Goal: Information Seeking & Learning: Check status

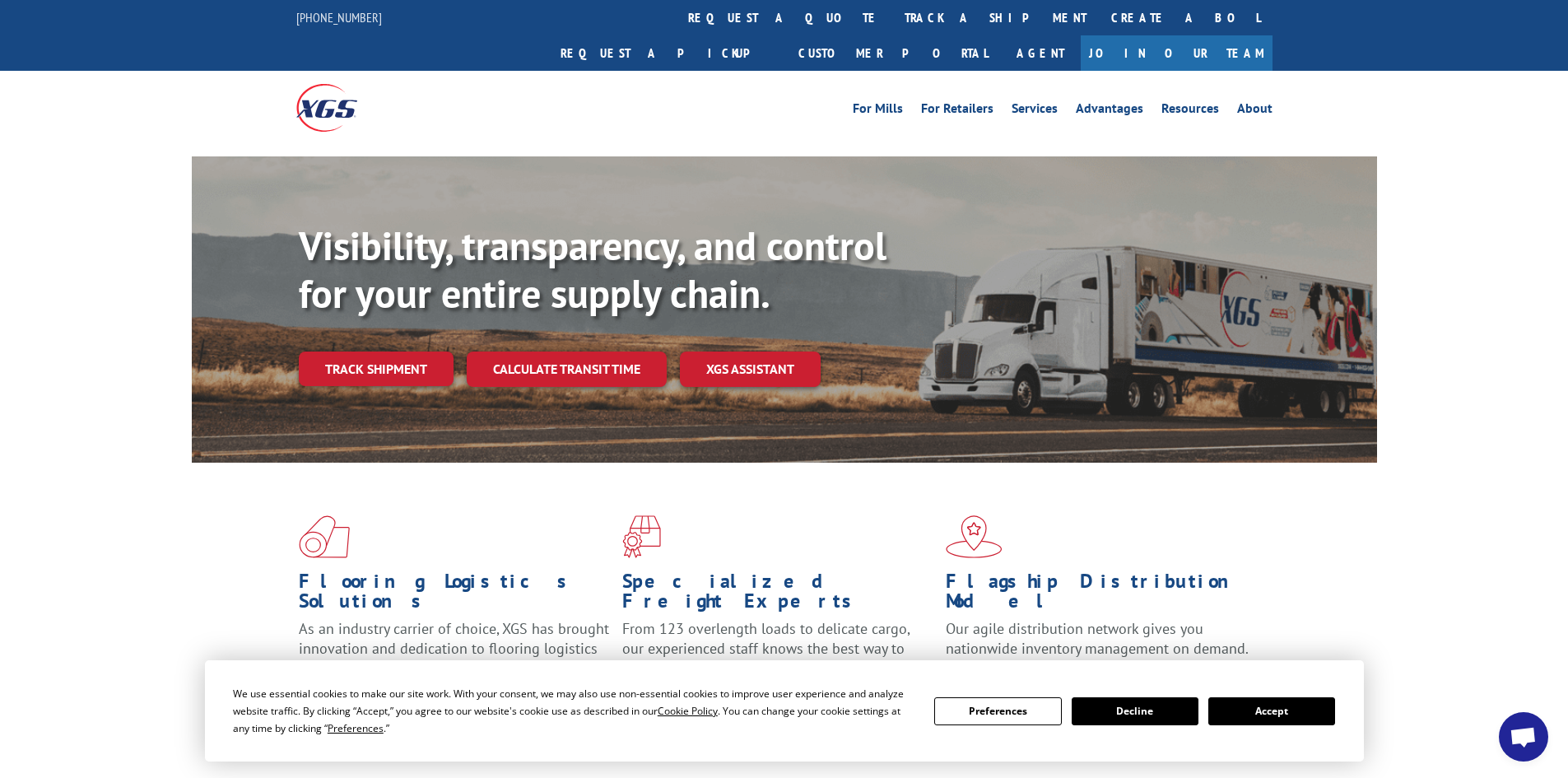
click at [1282, 722] on button "Accept" at bounding box center [1272, 712] width 127 height 28
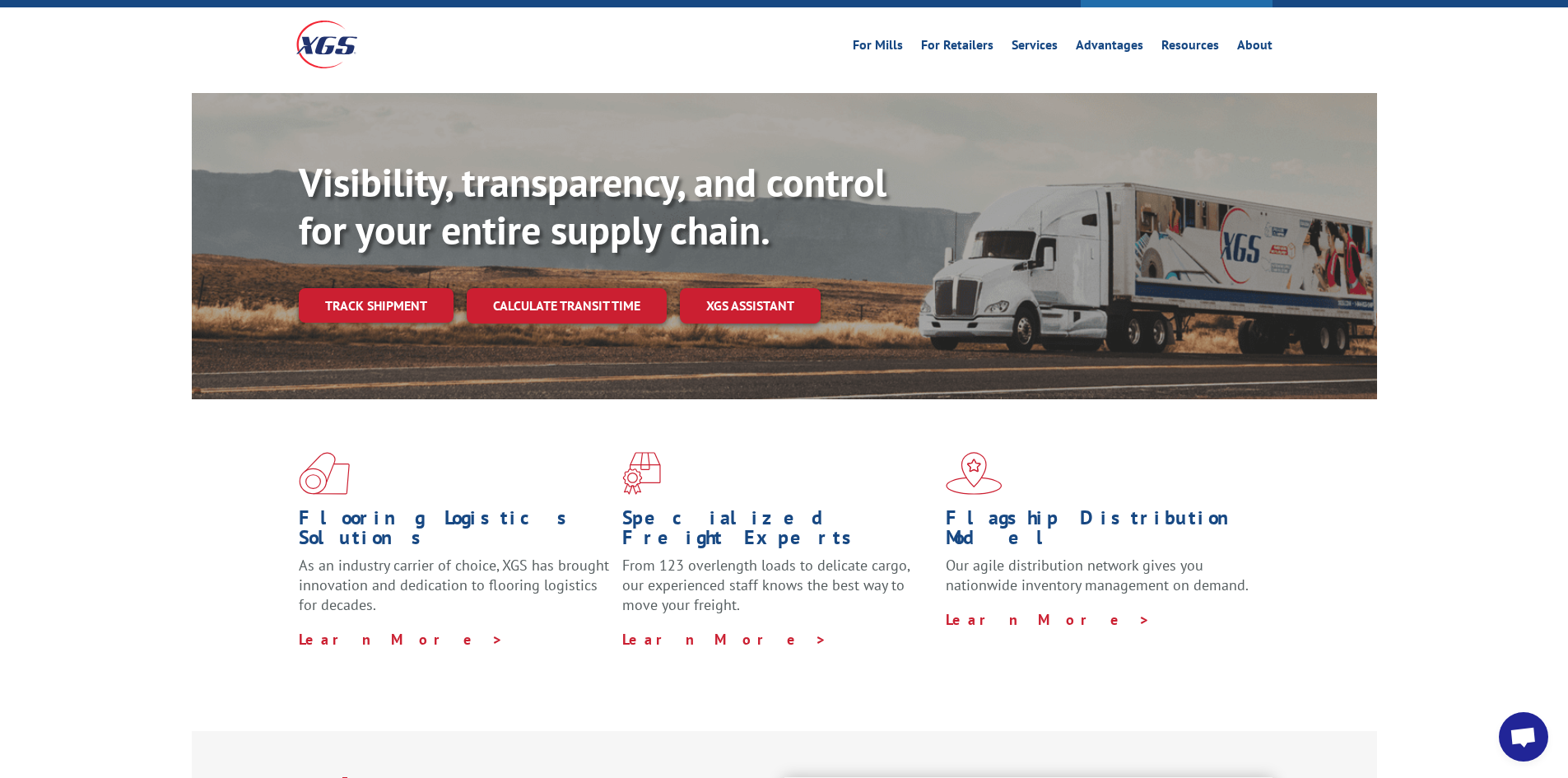
scroll to position [82, 0]
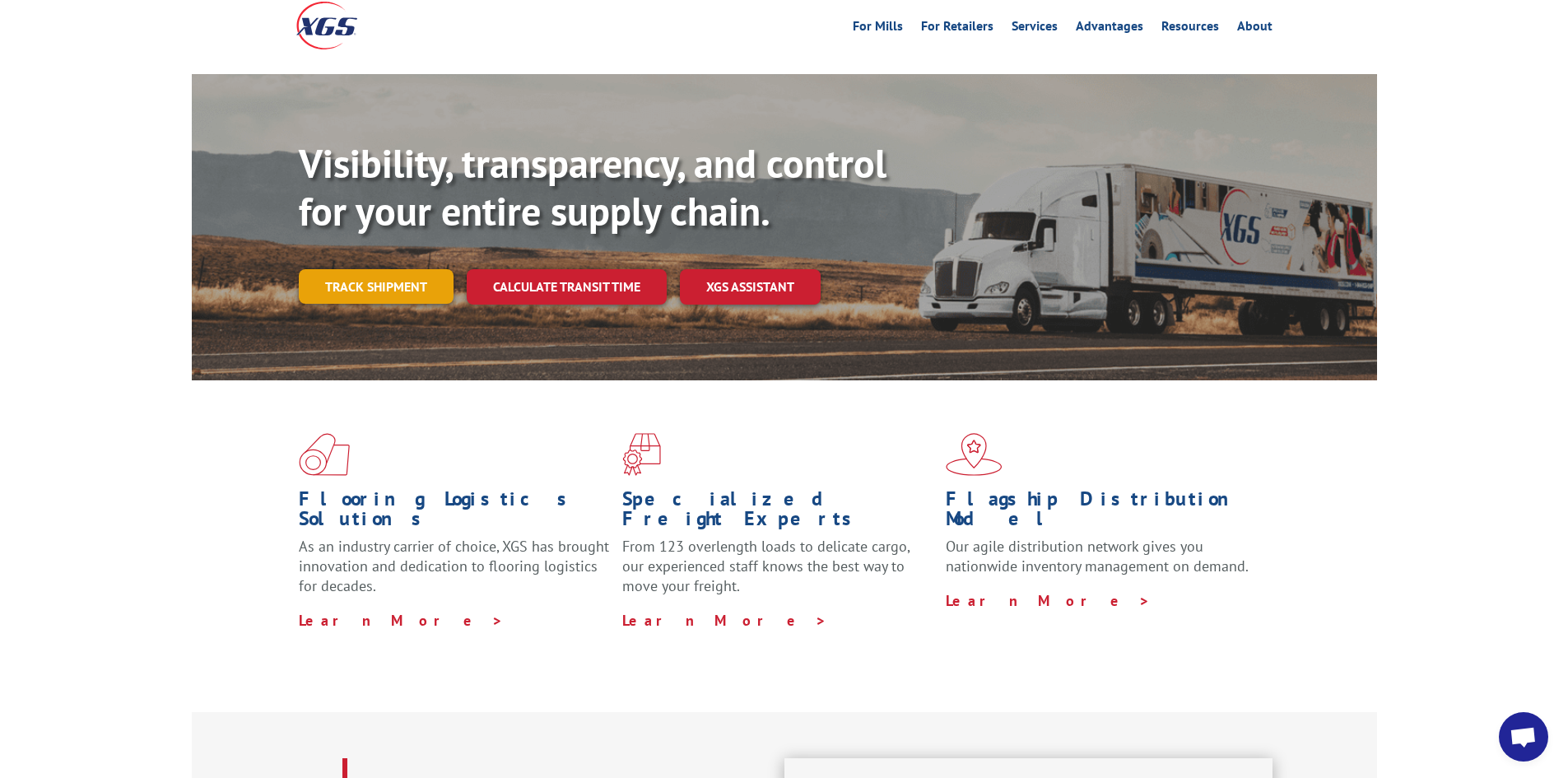
click at [375, 269] on link "Track shipment" at bounding box center [376, 286] width 154 height 35
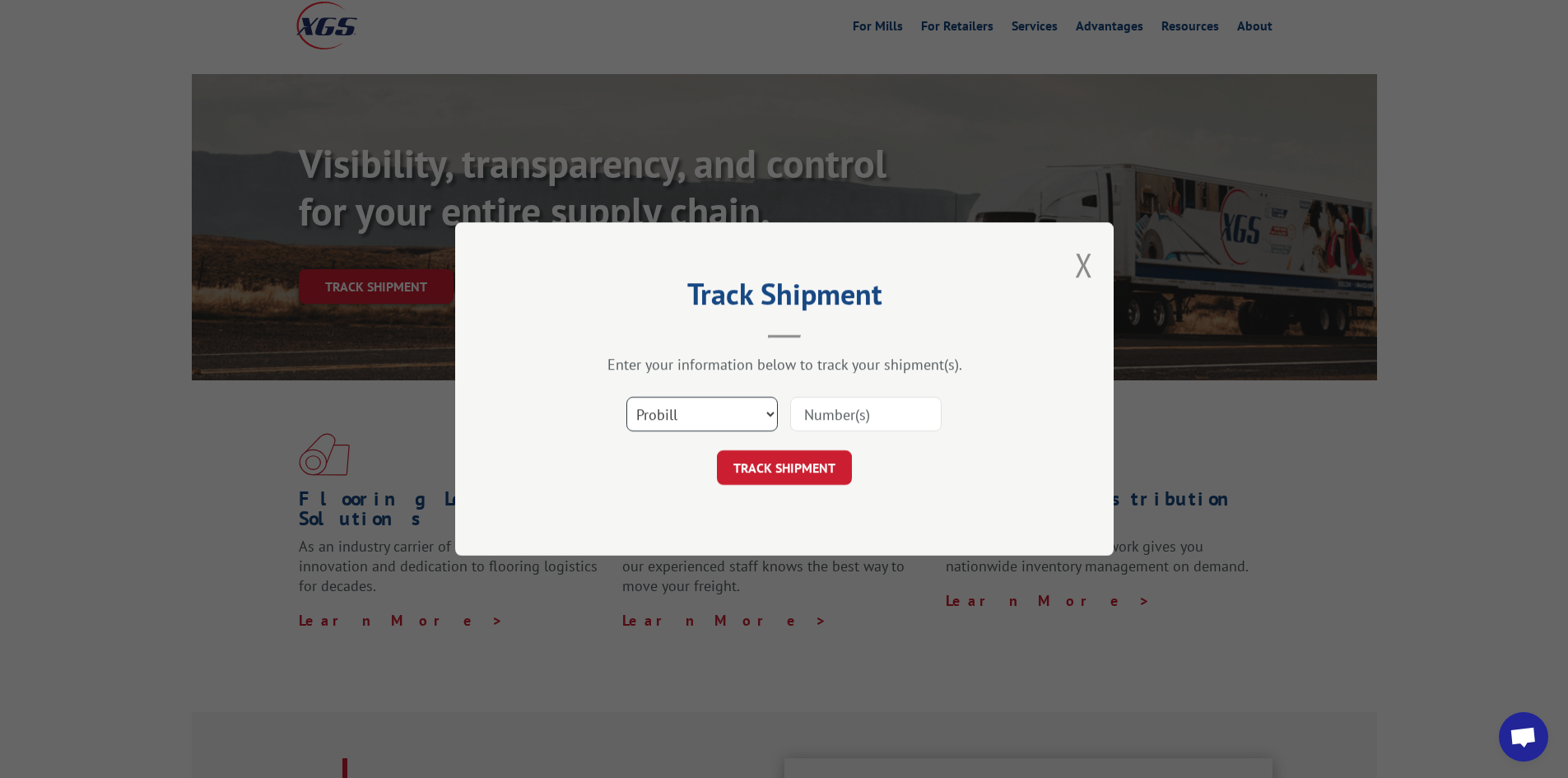
click at [770, 414] on select "Select category... Probill BOL PO" at bounding box center [702, 414] width 151 height 35
select select "bol"
click at [626, 397] on select "Select category... Probill BOL PO" at bounding box center [702, 414] width 151 height 35
paste input "406810-01"
type input "406810-01"
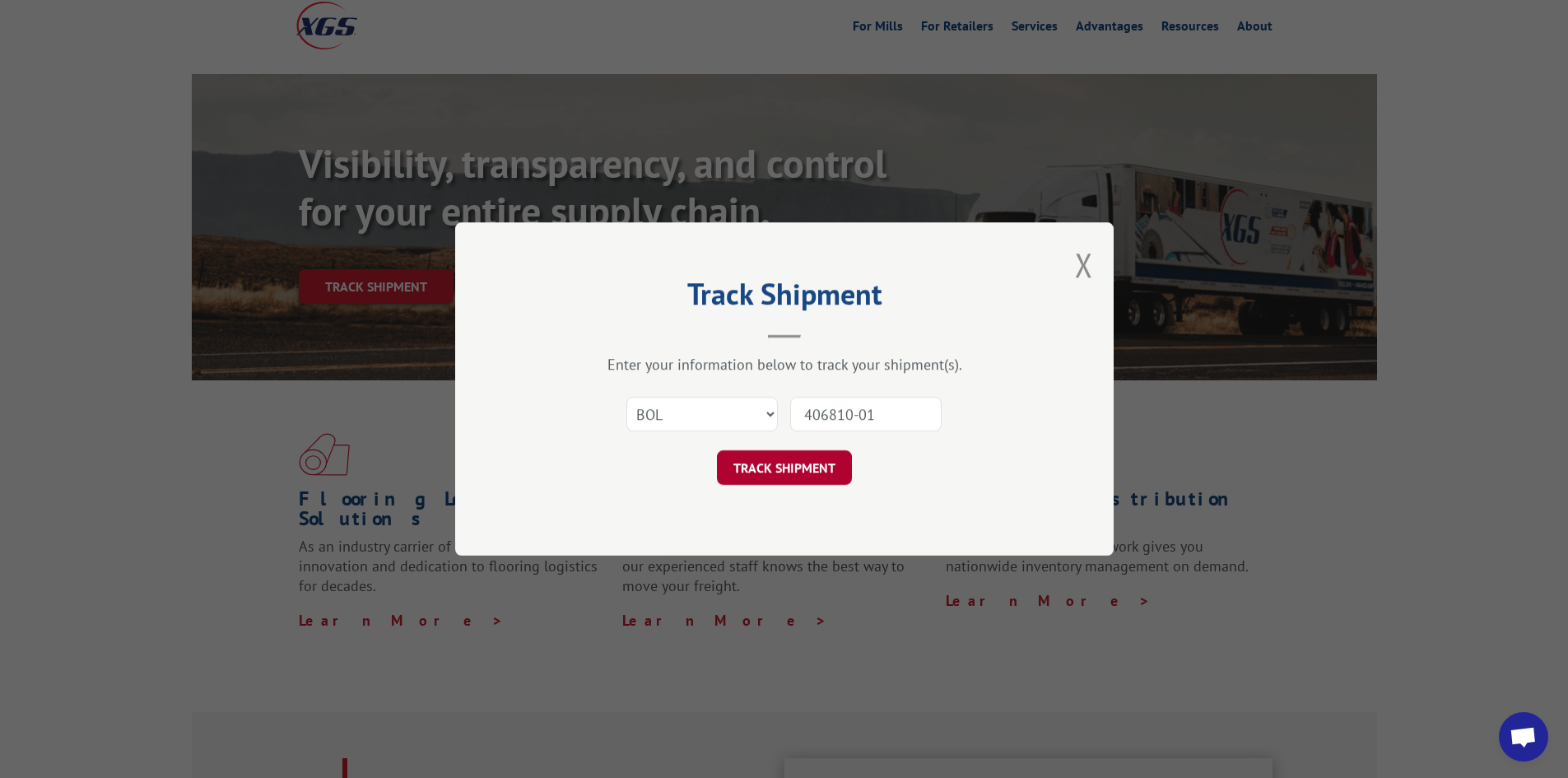
click at [787, 465] on button "TRACK SHIPMENT" at bounding box center [784, 467] width 135 height 35
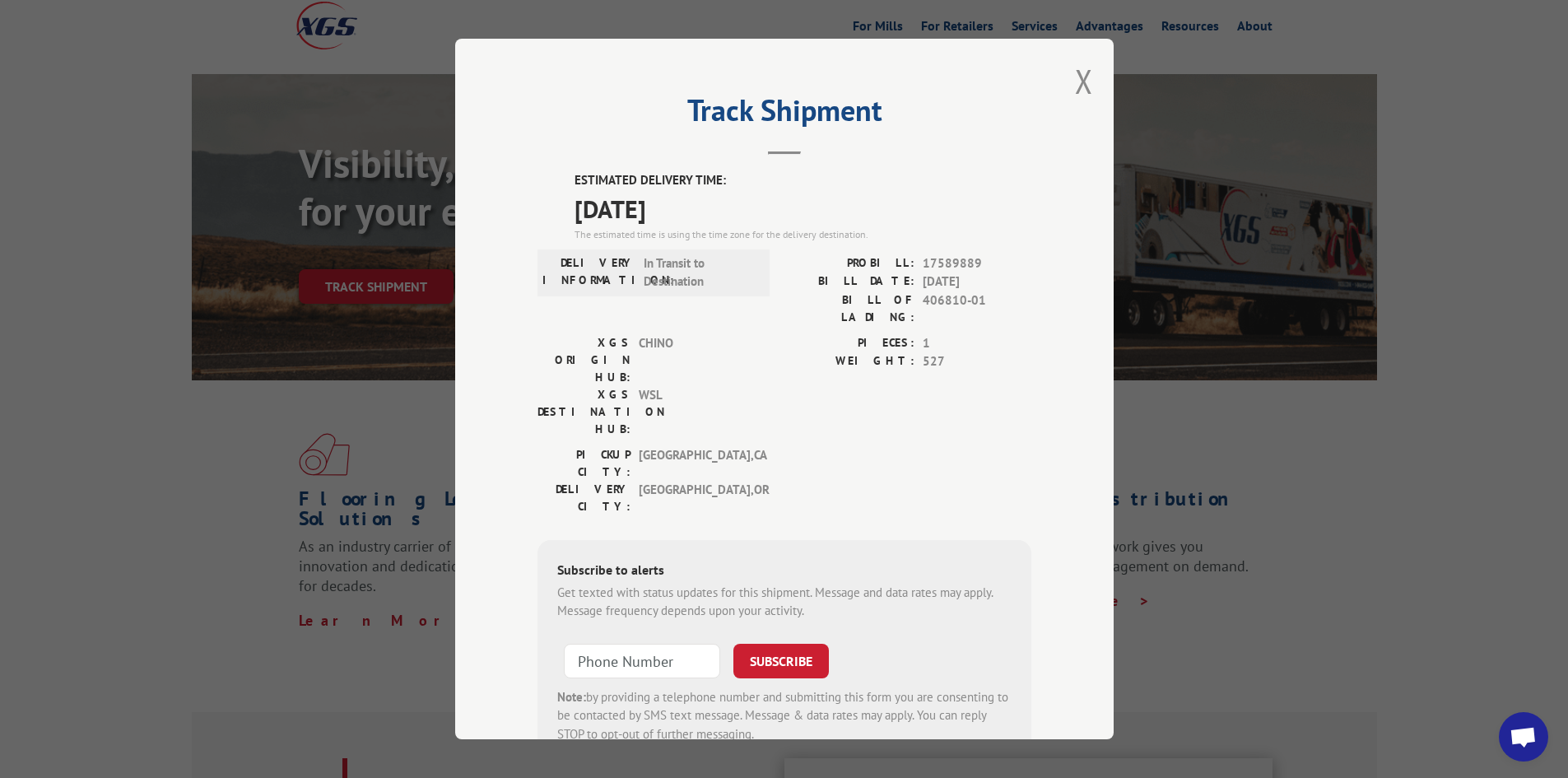
drag, startPoint x: 711, startPoint y: 213, endPoint x: 569, endPoint y: 174, distance: 147.3
click at [575, 174] on div "ESTIMATED DELIVERY TIME: [DATE] The estimated time is using the time zone for t…" at bounding box center [803, 206] width 457 height 71
copy div "ESTIMATED DELIVERY TIME: [DATE]"
click at [1079, 86] on button "Close modal" at bounding box center [1085, 81] width 18 height 44
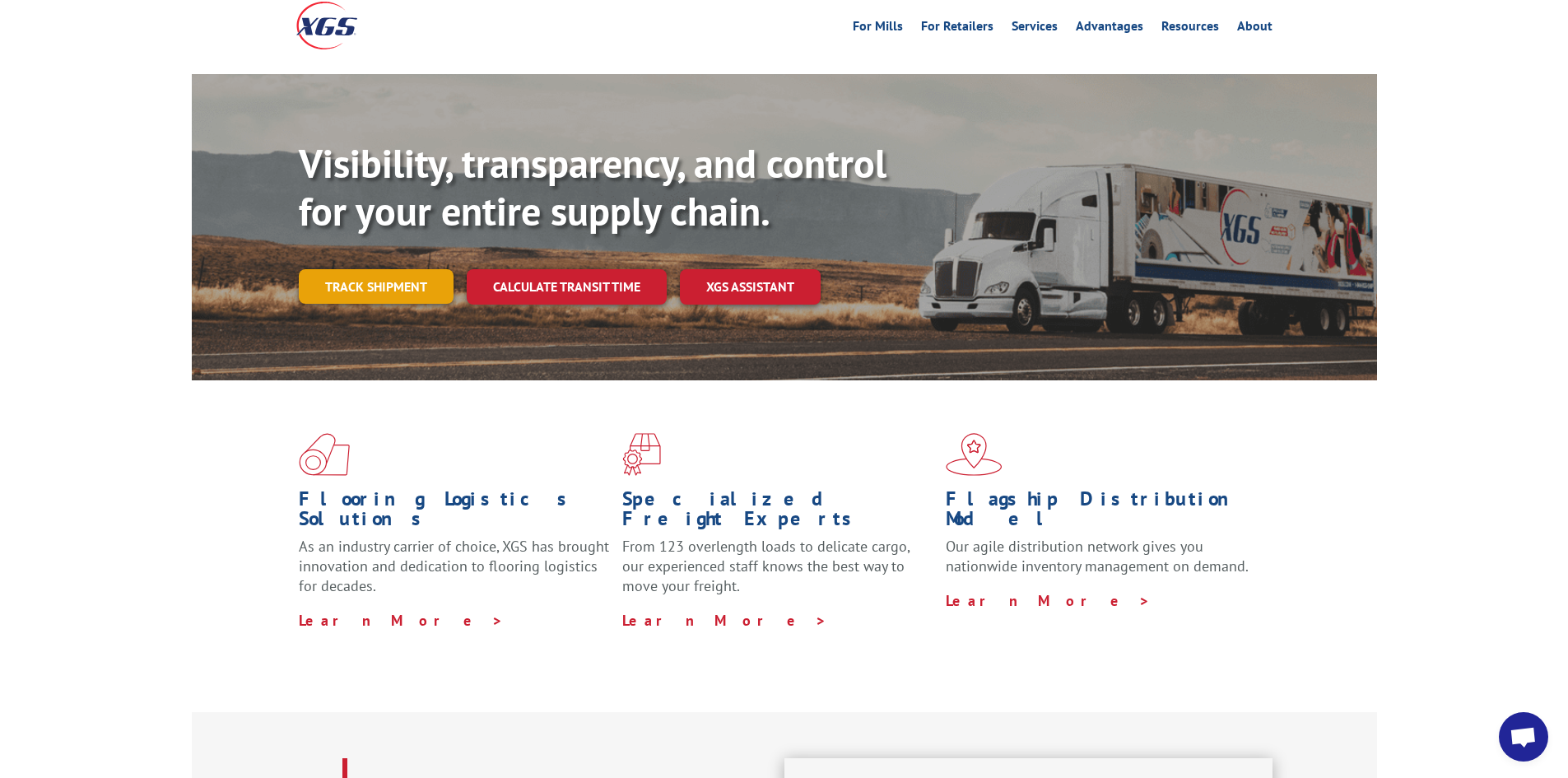
click at [392, 269] on link "Track shipment" at bounding box center [376, 286] width 154 height 35
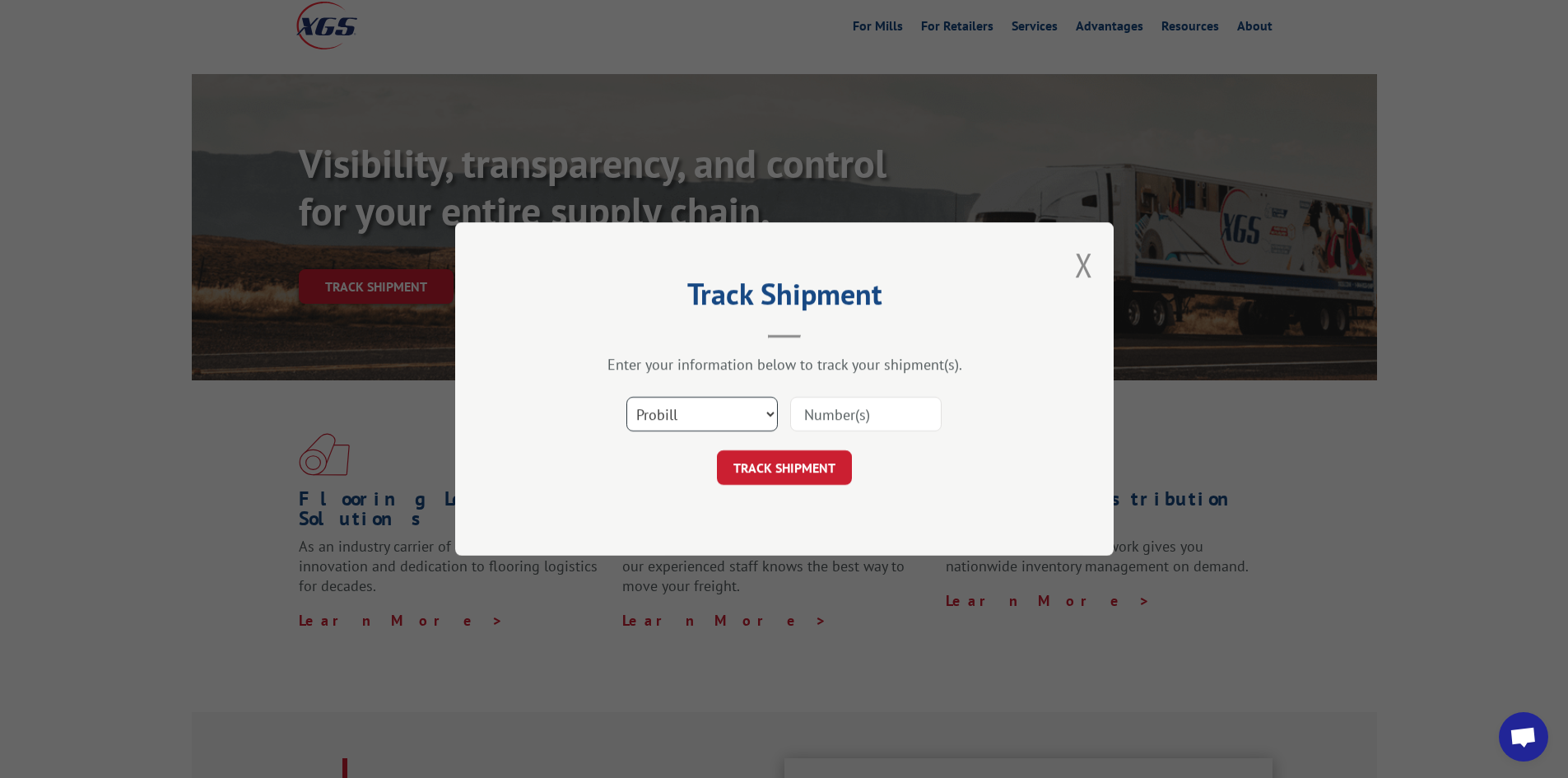
click at [769, 416] on select "Select category... Probill BOL PO" at bounding box center [702, 414] width 151 height 35
select select "bol"
click at [626, 397] on select "Select category... Probill BOL PO" at bounding box center [702, 414] width 151 height 35
paste input "406810-01"
type input "406810-01"
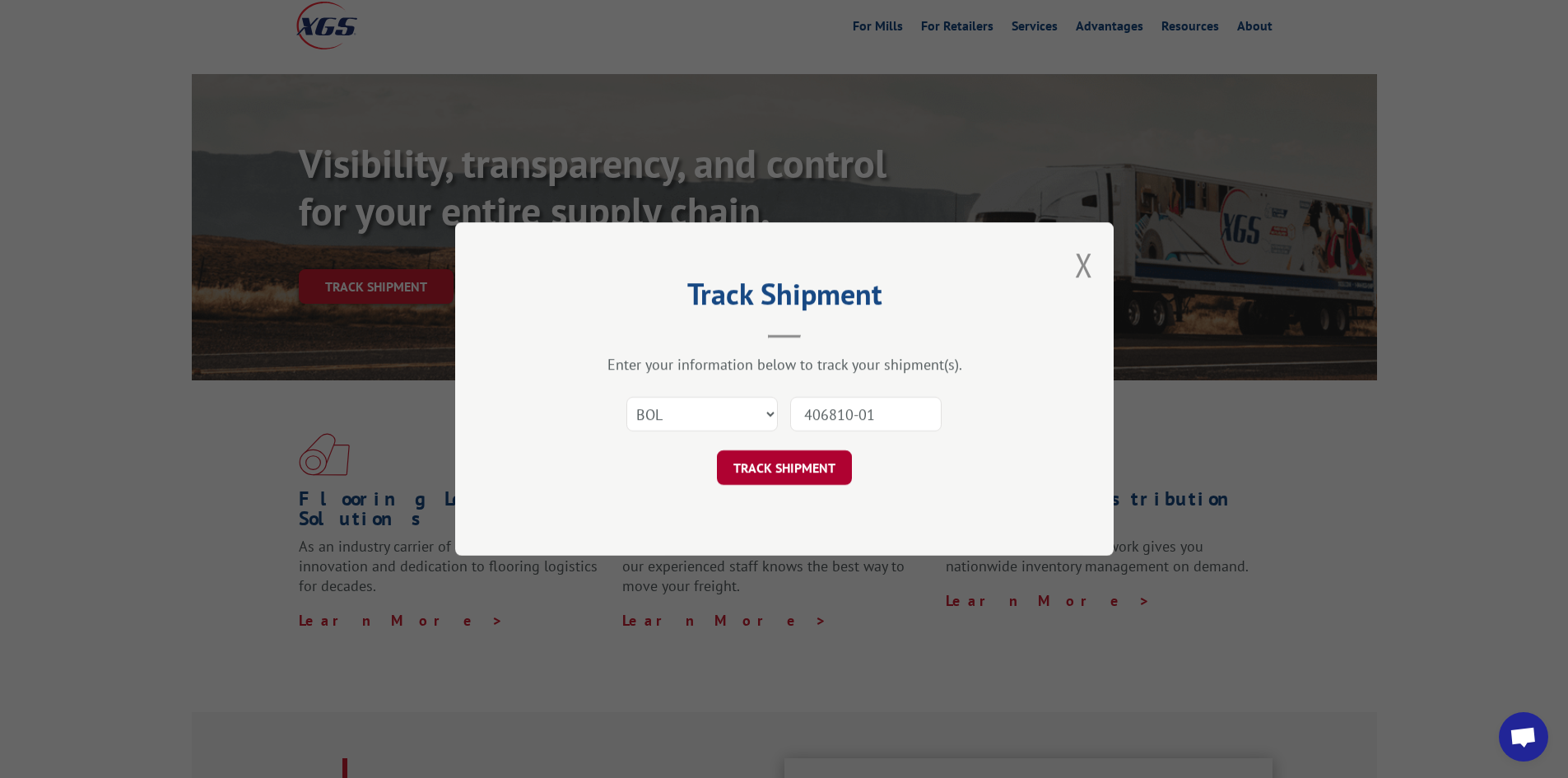
click at [785, 468] on button "TRACK SHIPMENT" at bounding box center [784, 467] width 135 height 35
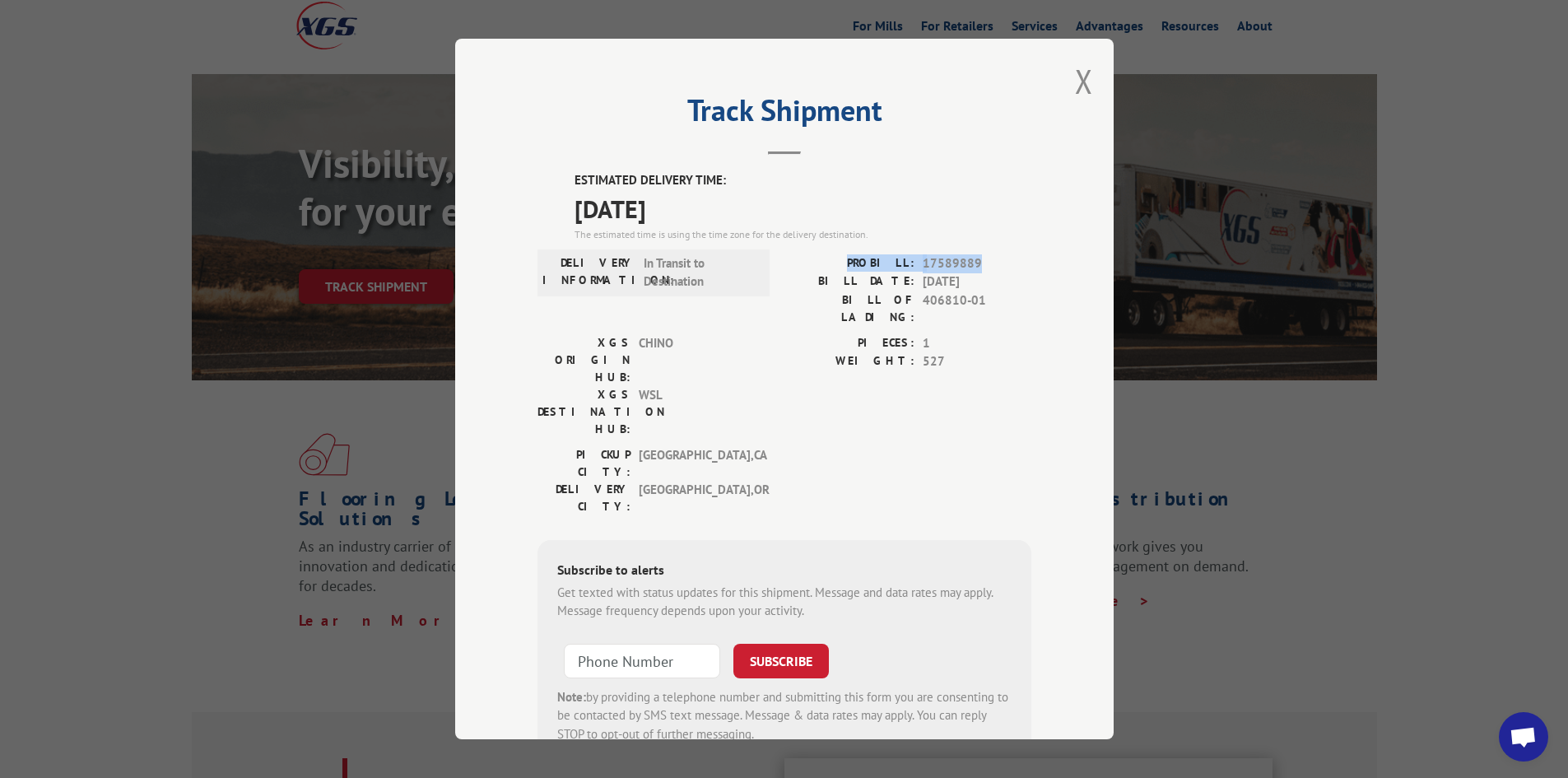
drag, startPoint x: 975, startPoint y: 258, endPoint x: 863, endPoint y: 260, distance: 112.0
click at [863, 260] on div "PROBILL: 17589889" at bounding box center [908, 263] width 247 height 19
copy div "PROBILL: 17589889"
click at [1000, 271] on span "17589889" at bounding box center [977, 263] width 109 height 19
drag, startPoint x: 978, startPoint y: 262, endPoint x: 919, endPoint y: 263, distance: 59.0
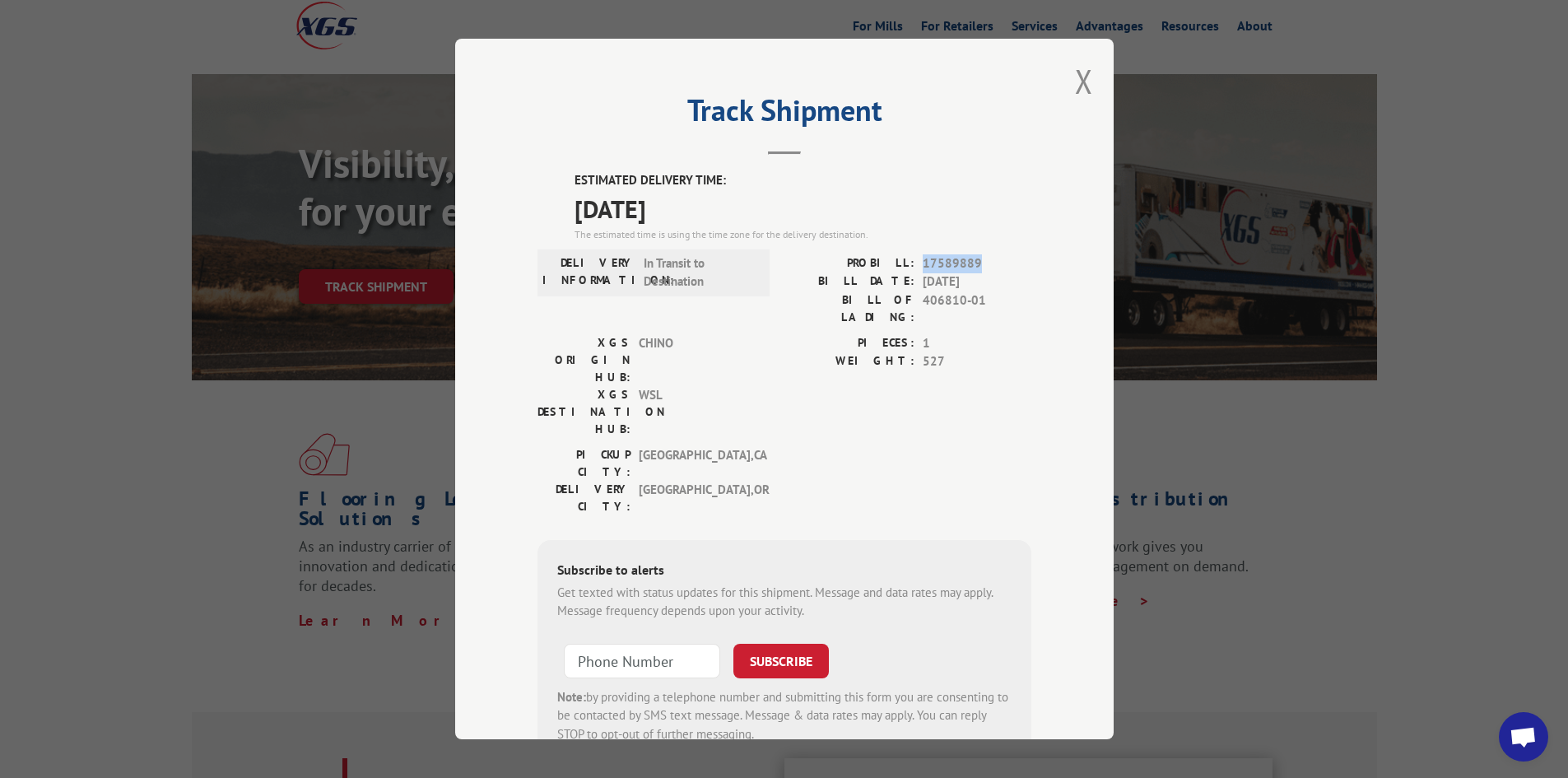
click at [923, 263] on span "17589889" at bounding box center [977, 263] width 109 height 19
copy span "17589889"
click at [1082, 82] on button "Close modal" at bounding box center [1085, 81] width 18 height 44
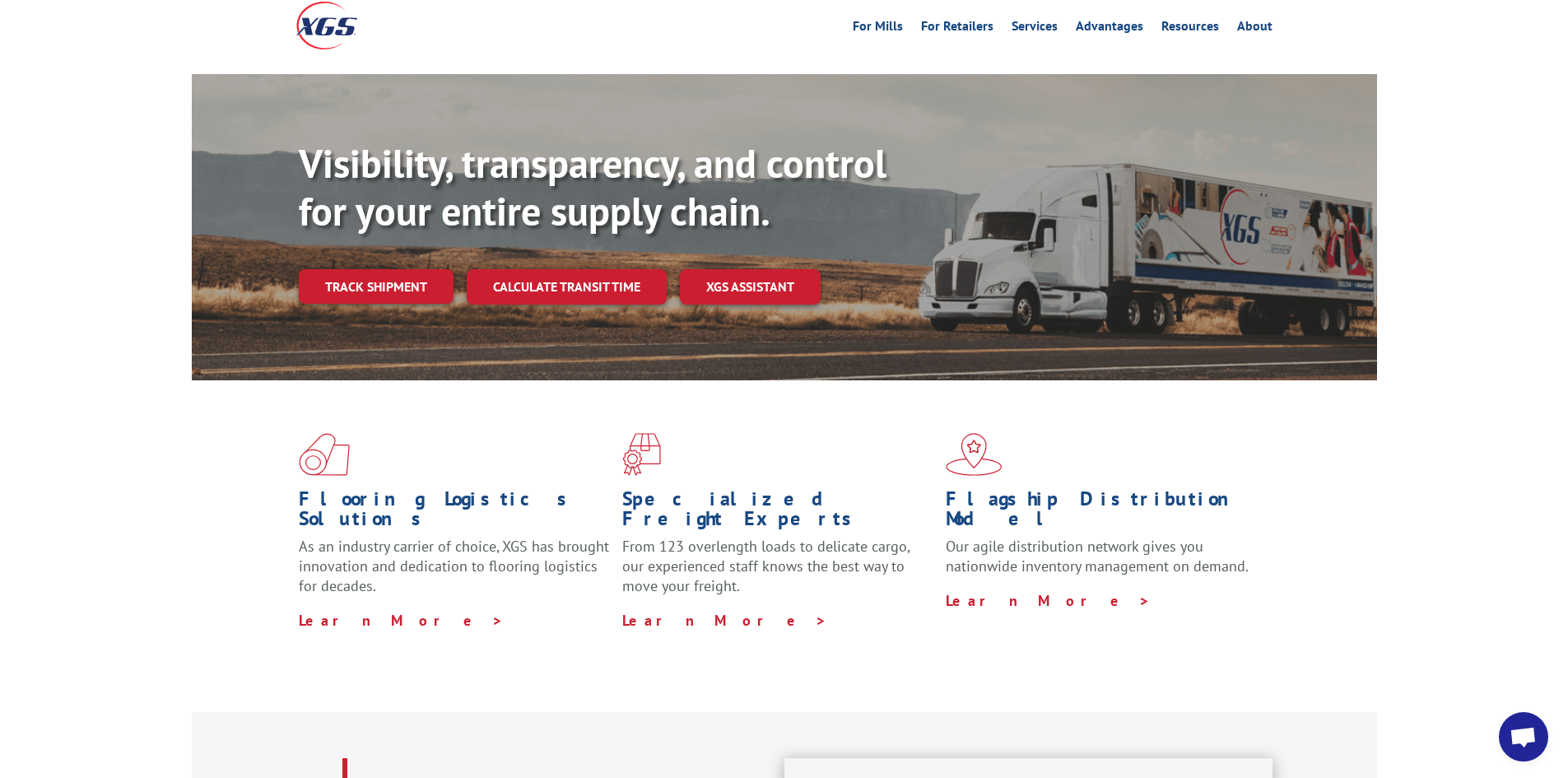
scroll to position [0, 0]
